Goal: Check status: Check status

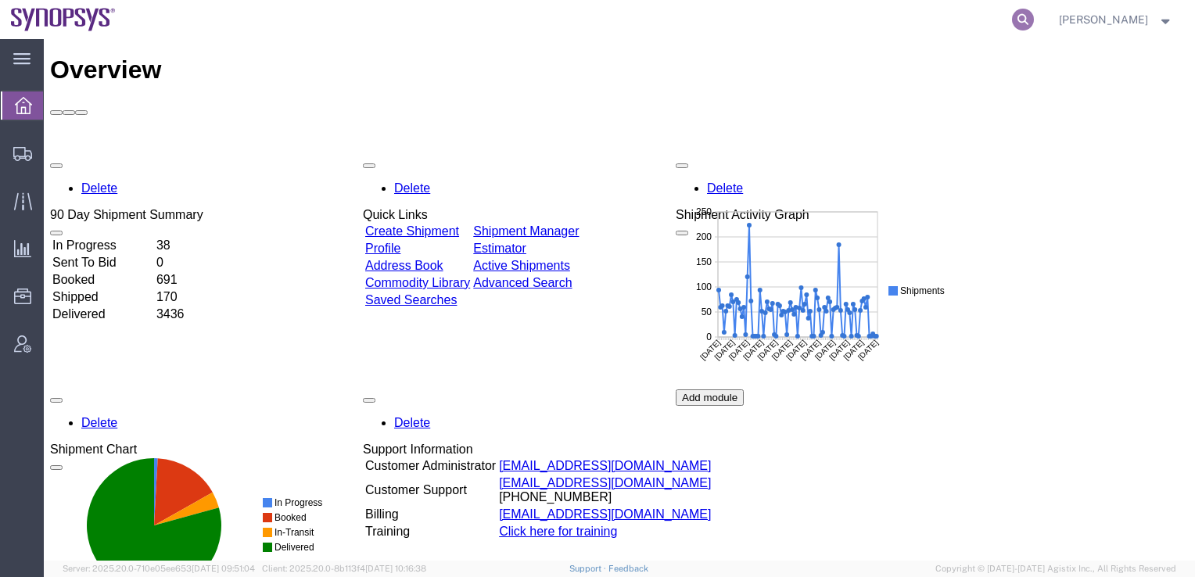
click at [1034, 17] on icon at bounding box center [1023, 20] width 22 height 22
paste input "56940020"
type input "56940020"
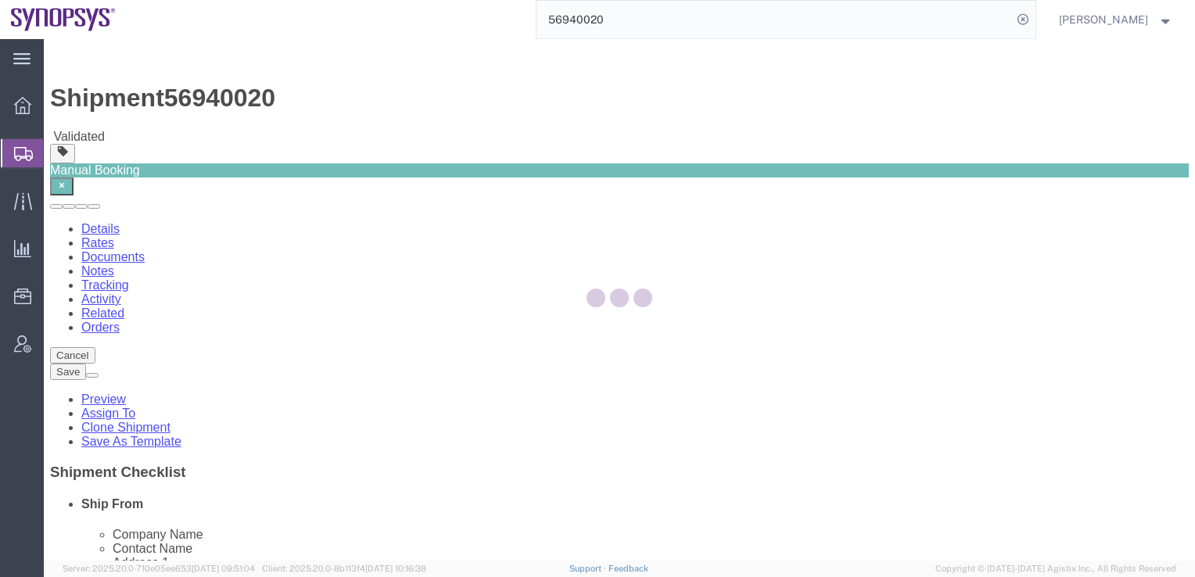
select select
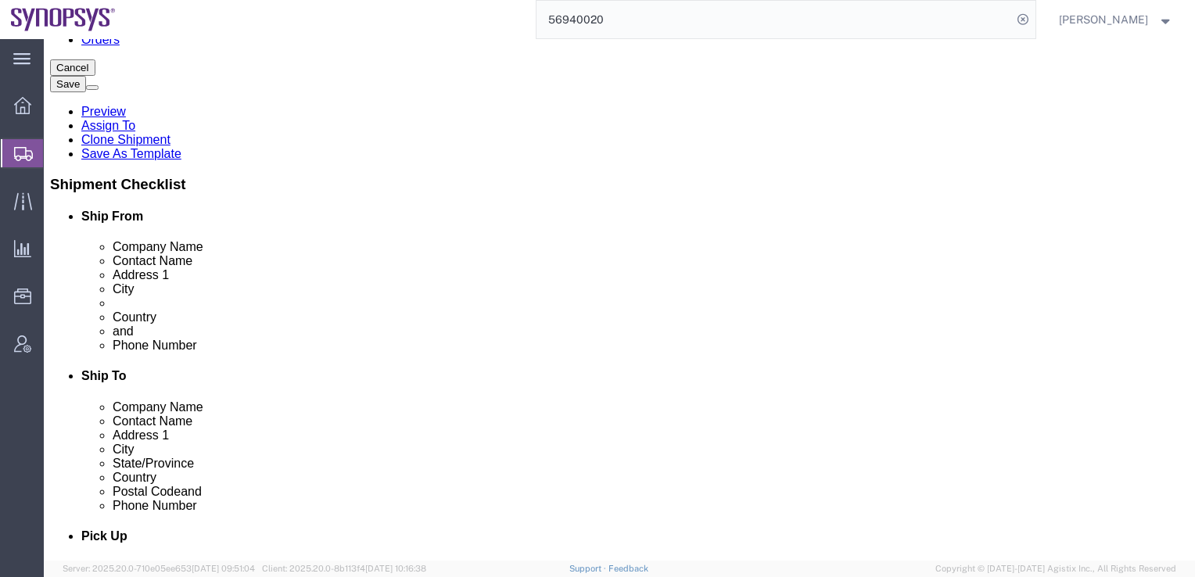
scroll to position [299, 0]
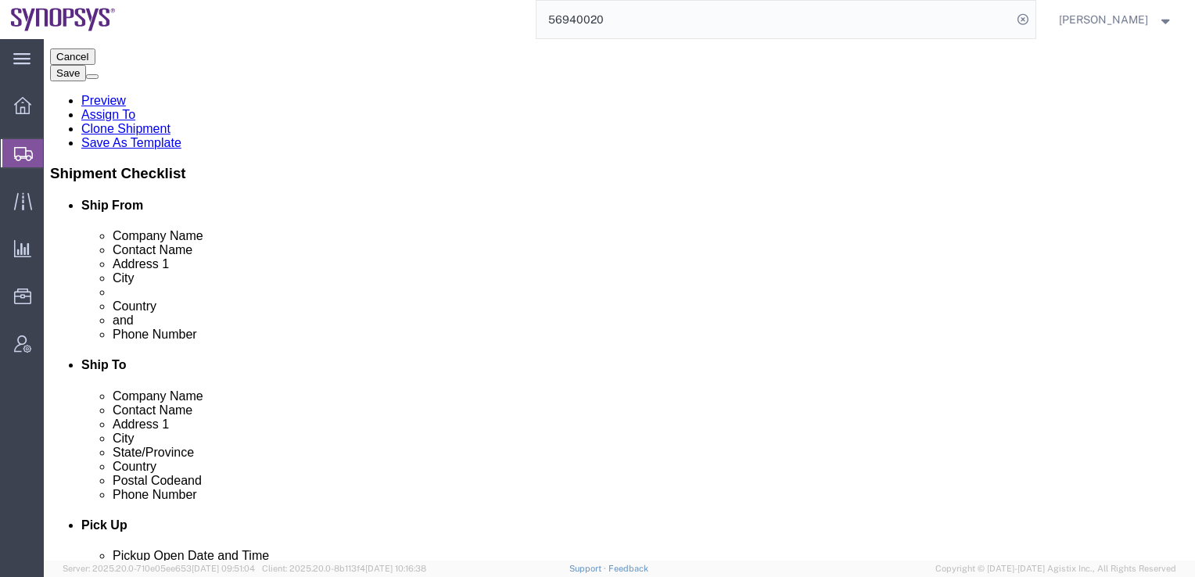
click link "Package Information"
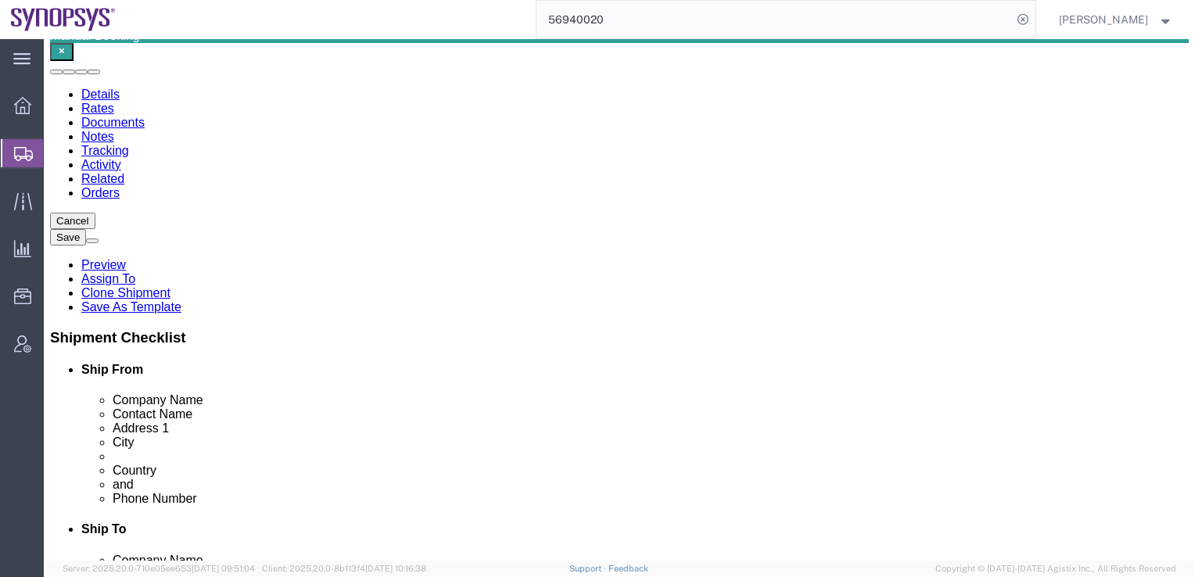
click button "Rate Shipment"
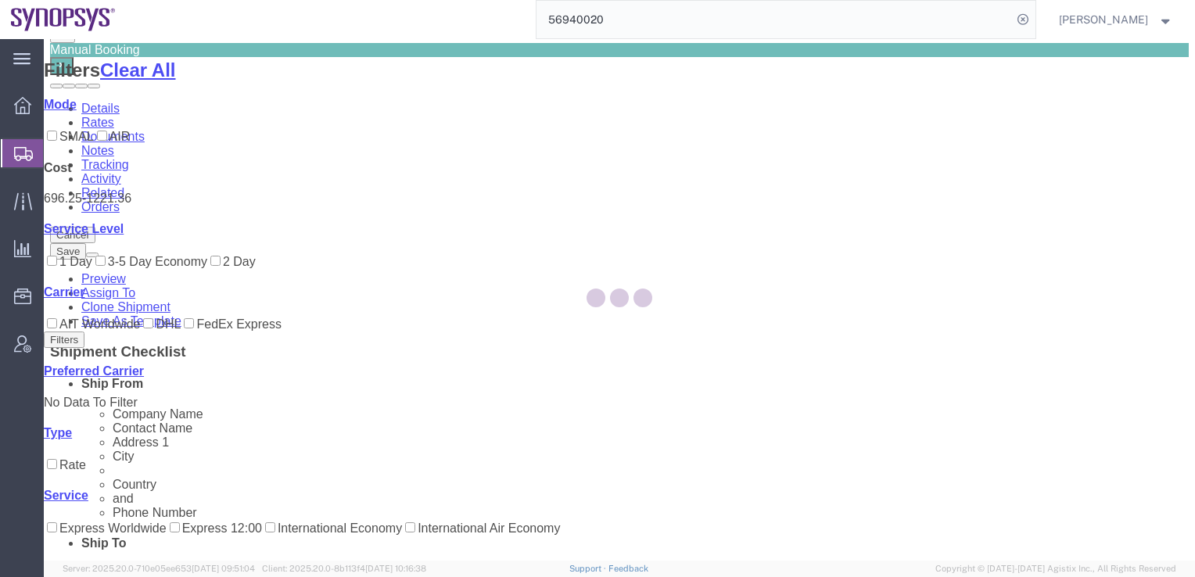
scroll to position [0, 0]
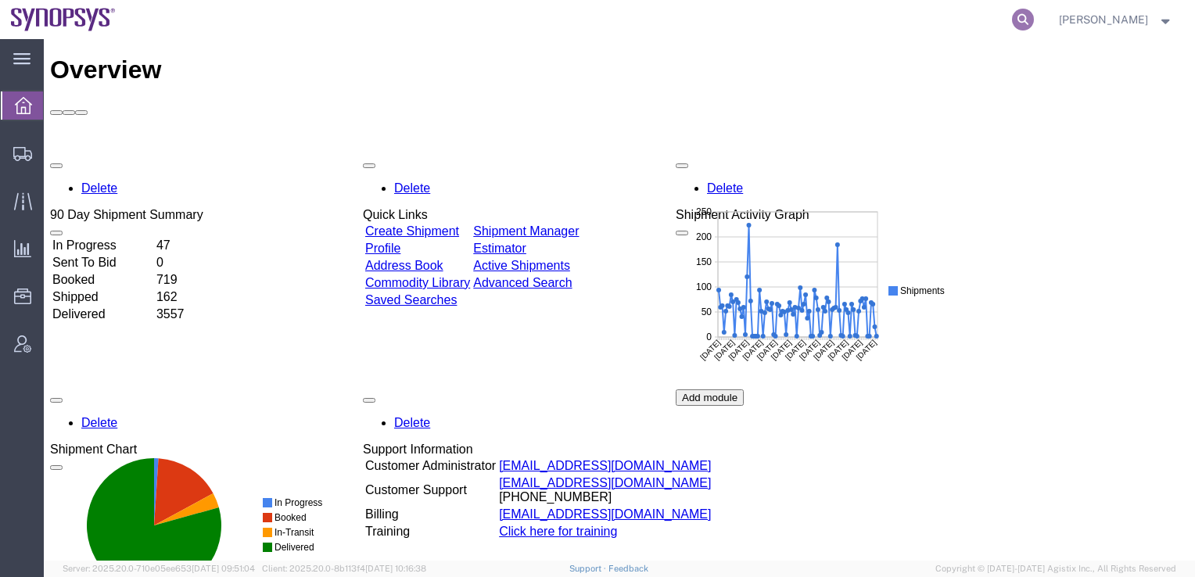
click at [1034, 24] on icon at bounding box center [1023, 20] width 22 height 22
paste input "56940020"
type input "56940020"
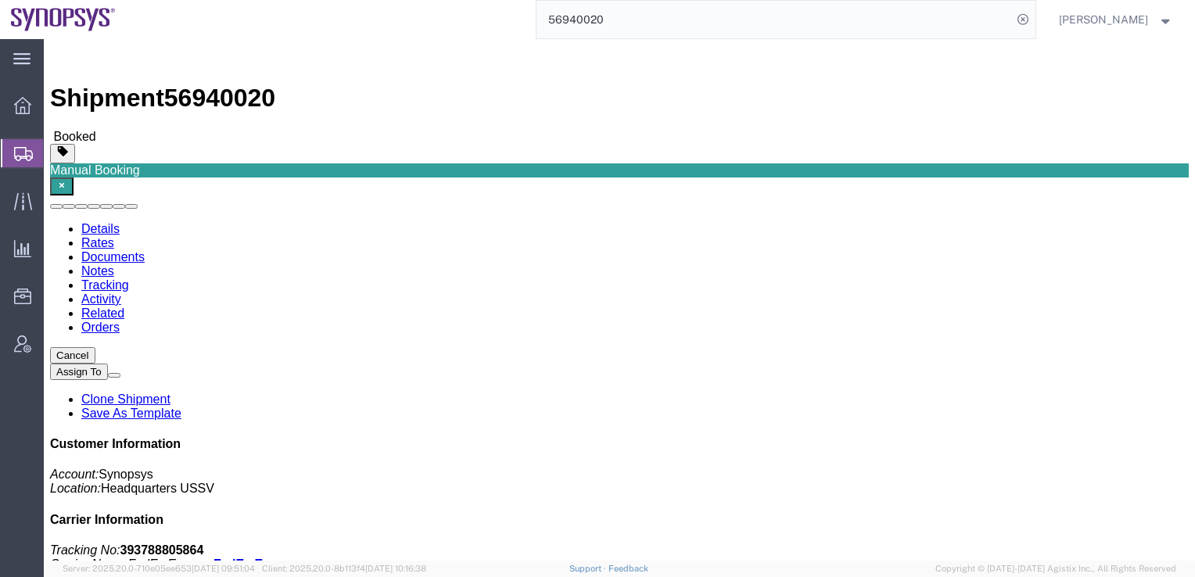
click icon "button"
